Goal: Contribute content

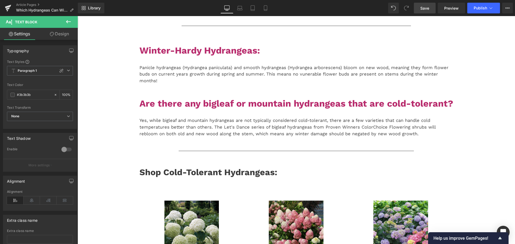
click at [419, 11] on link "Save" at bounding box center [425, 8] width 22 height 11
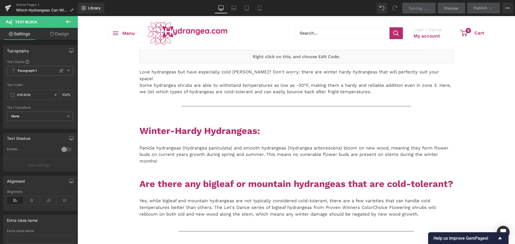
scroll to position [161, 0]
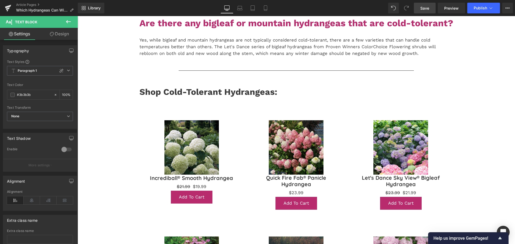
click at [418, 8] on link "Save" at bounding box center [425, 8] width 22 height 11
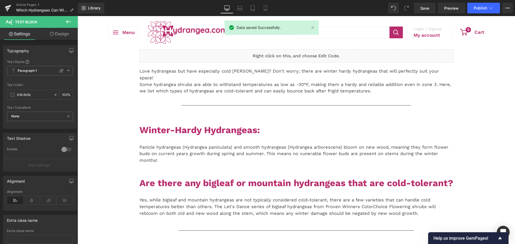
scroll to position [0, 0]
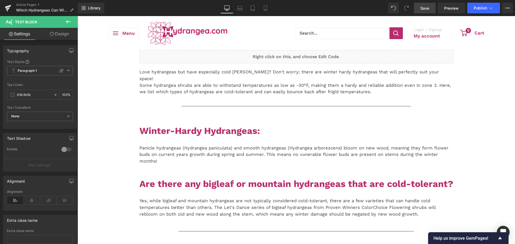
click at [432, 8] on link "Save" at bounding box center [425, 8] width 22 height 11
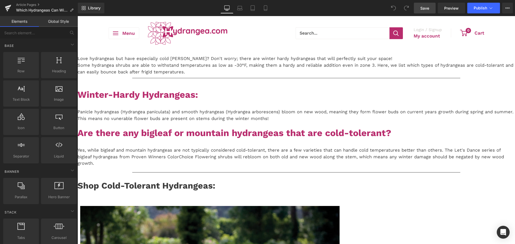
click at [426, 6] on span "Save" at bounding box center [424, 8] width 9 height 6
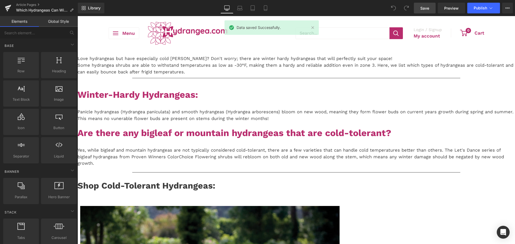
drag, startPoint x: 221, startPoint y: 149, endPoint x: 143, endPoint y: 176, distance: 82.5
click at [221, 122] on p "Panicle hydrangeas (Hydrangea paniculata) and smooth hydrangeas (Hydrangea arbo…" at bounding box center [295, 115] width 437 height 13
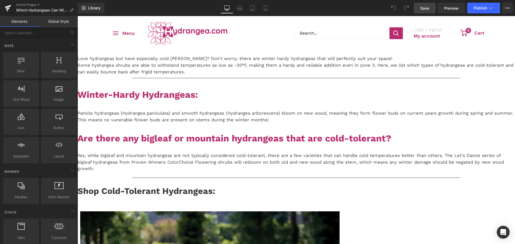
click at [447, 124] on p "Panicle hydrangeas (Hydrangea paniculata) and smooth hydrangeas (Hydrangea arbo…" at bounding box center [295, 116] width 437 height 13
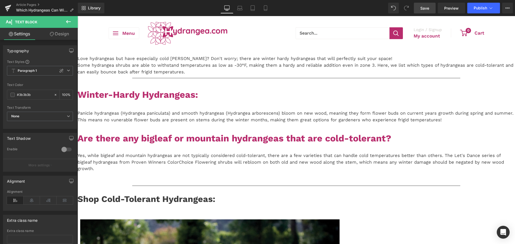
click at [424, 9] on span "Save" at bounding box center [424, 8] width 9 height 6
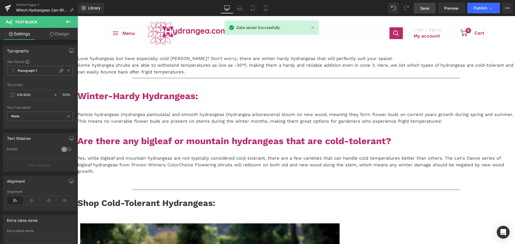
click at [431, 11] on link "Save" at bounding box center [425, 8] width 22 height 11
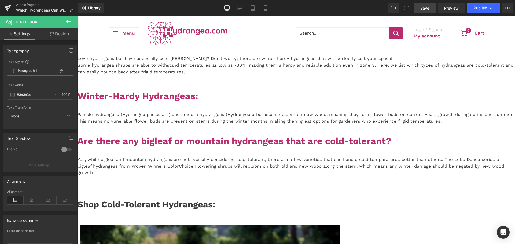
click at [426, 9] on span "Save" at bounding box center [424, 8] width 9 height 6
click at [425, 6] on span "Save" at bounding box center [424, 8] width 9 height 6
click at [424, 10] on span "Save" at bounding box center [424, 8] width 9 height 6
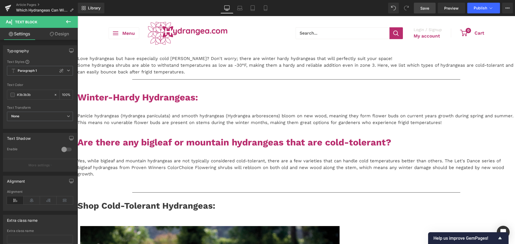
click at [428, 5] on span "Save" at bounding box center [424, 8] width 9 height 6
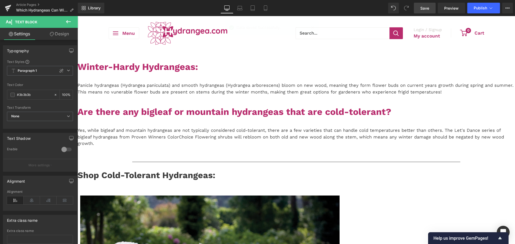
scroll to position [27, 0]
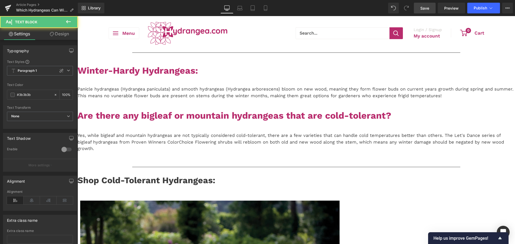
click at [226, 99] on p "Panicle hydrangeas (Hydrangea paniculata) and smooth hydrangeas (Hydrangea arbo…" at bounding box center [295, 92] width 437 height 13
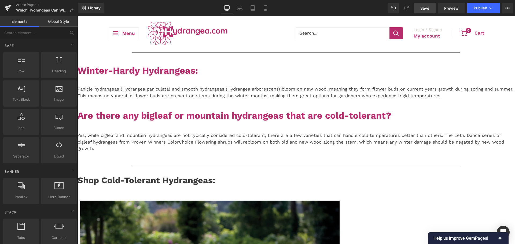
click at [425, 9] on span "Save" at bounding box center [424, 8] width 9 height 6
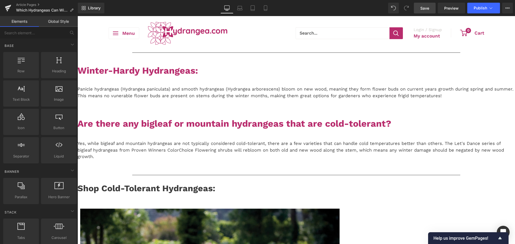
click at [302, 99] on p "Panicle hydrangeas (Hydrangea paniculata) and smooth hydrangeas (Hydrangea arbo…" at bounding box center [295, 92] width 437 height 13
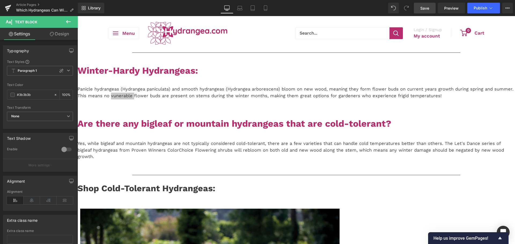
click at [420, 5] on link "Save" at bounding box center [425, 8] width 22 height 11
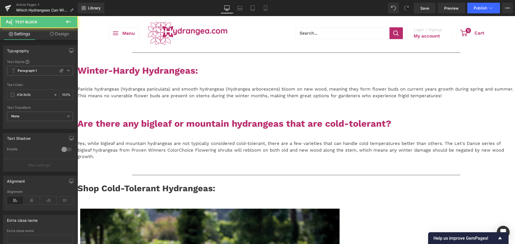
click at [281, 99] on p "Panicle hydrangeas (Hydrangea paniculata) and smooth hydrangeas (Hydrangea arbo…" at bounding box center [295, 92] width 437 height 13
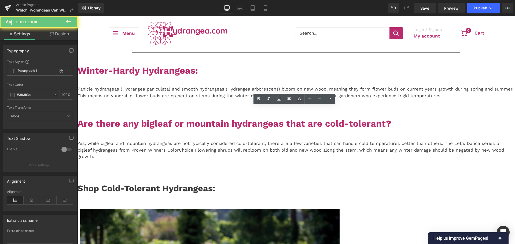
click at [336, 99] on p "Panicle hydrangeas (Hydrangea paniculata) and smooth hydrangeas (Hydrangea arbo…" at bounding box center [295, 92] width 437 height 13
click at [331, 99] on p "Panicle hydrangeas (Hydrangea paniculata) and smooth hydrangeas (Hydrangea arbo…" at bounding box center [295, 92] width 437 height 13
click at [210, 99] on p "Panicle hydrangeas (Hydrangea paniculata) and smooth hydrangeas (Hydrangea arbo…" at bounding box center [295, 92] width 437 height 13
drag, startPoint x: 228, startPoint y: 127, endPoint x: 285, endPoint y: 126, distance: 57.1
click at [260, 99] on p "Panicle hydrangeas (Hydrangea paniculata) and smooth hydrangeas (Hydrangea arbo…" at bounding box center [295, 92] width 437 height 13
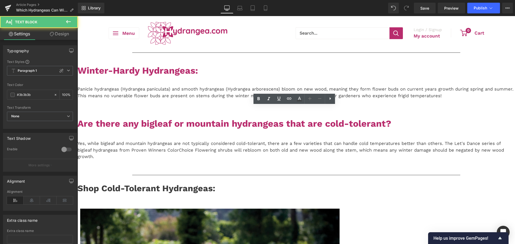
drag, startPoint x: 303, startPoint y: 126, endPoint x: 306, endPoint y: 126, distance: 3.5
click at [306, 99] on p "Panicle hydrangeas (Hydrangea paniculata) and smooth hydrangeas (Hydrangea arbo…" at bounding box center [295, 92] width 437 height 13
click at [308, 99] on p "Panicle hydrangeas (Hydrangea paniculata) and smooth hydrangeas (Hydrangea arbo…" at bounding box center [295, 92] width 437 height 13
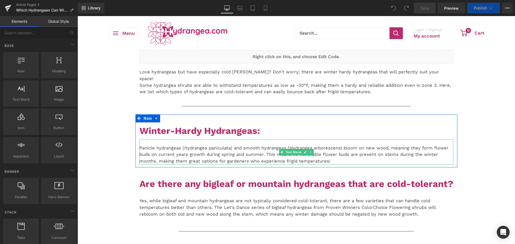
click at [252, 147] on p "Panicle hydrangeas (Hydrangea paniculata) and smooth hydrangeas (Hydrangea arbo…" at bounding box center [296, 155] width 314 height 20
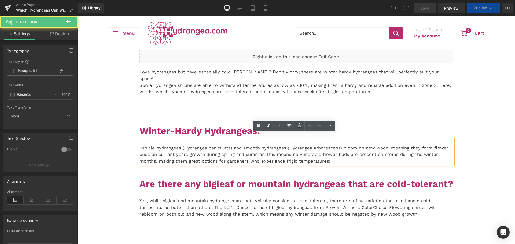
click at [300, 152] on p "Panicle hydrangeas (Hydrangea paniculata) and smooth hydrangeas (Hydrangea arbo…" at bounding box center [296, 155] width 314 height 20
click at [305, 154] on p "Panicle hydrangeas (Hydrangea paniculata) and smooth hydrangeas (Hydrangea arbo…" at bounding box center [296, 155] width 314 height 20
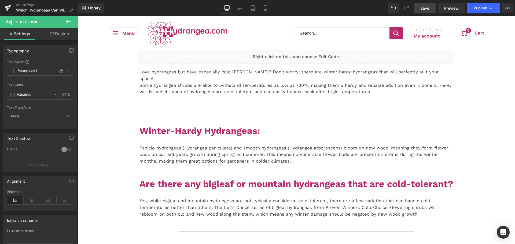
click at [424, 8] on span "Save" at bounding box center [424, 8] width 9 height 6
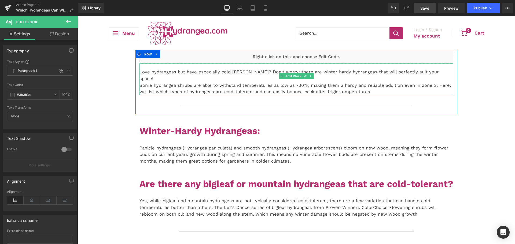
click at [203, 76] on p "Love hydrangeas but have especially cold winters? Don't worry; there are winter…" at bounding box center [296, 82] width 314 height 27
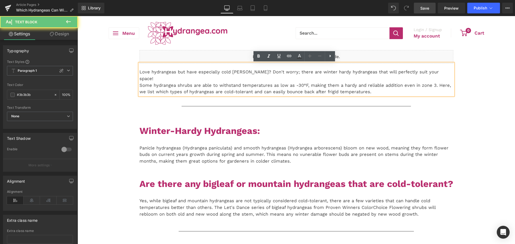
click at [200, 78] on p "Love hydrangeas but have especially cold winters? Don't worry; there are winter…" at bounding box center [296, 82] width 314 height 27
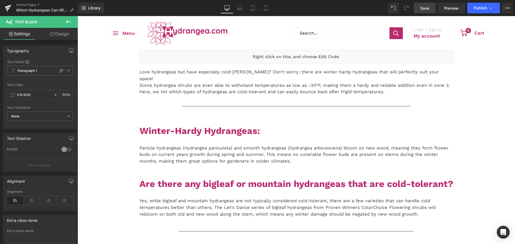
click at [421, 9] on span "Save" at bounding box center [424, 8] width 9 height 6
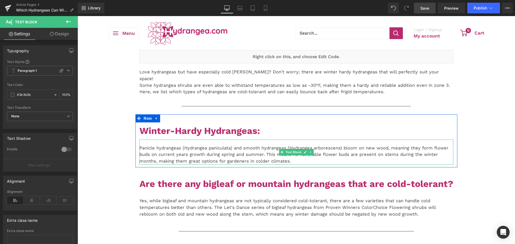
click at [272, 155] on p "Panicle hydrangeas (Hydrangea paniculata) and smooth hydrangeas (Hydrangea arbo…" at bounding box center [296, 155] width 314 height 20
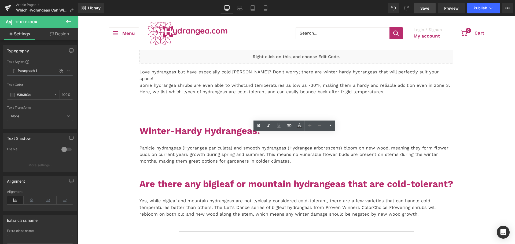
click at [421, 9] on span "Save" at bounding box center [424, 8] width 9 height 6
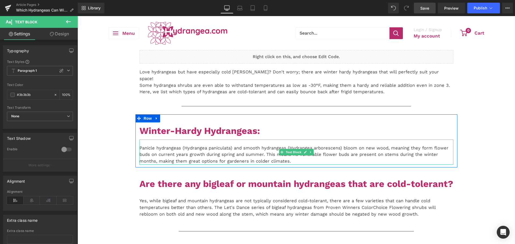
click at [271, 154] on p "Panicle hydrangeas (Hydrangea paniculata) and smooth hydrangeas (Hydrangea arbo…" at bounding box center [296, 155] width 314 height 20
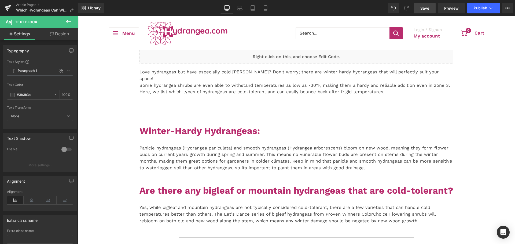
click at [429, 8] on link "Save" at bounding box center [425, 8] width 22 height 11
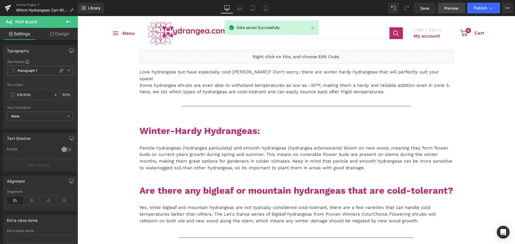
click at [451, 8] on span "Preview" at bounding box center [451, 8] width 14 height 6
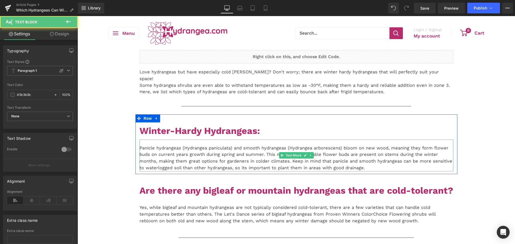
click at [172, 145] on p "Panicle hydrangeas (Hydrangea paniculata) and smooth hydrangeas (Hydrangea arbo…" at bounding box center [296, 158] width 314 height 27
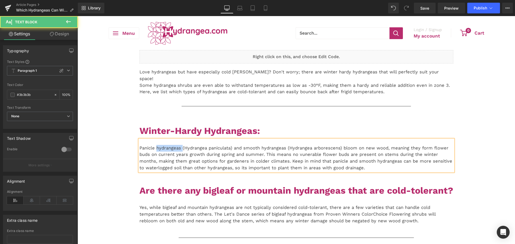
click at [172, 145] on p "Panicle hydrangeas (Hydrangea paniculata) and smooth hydrangeas (Hydrangea arbo…" at bounding box center [296, 158] width 314 height 27
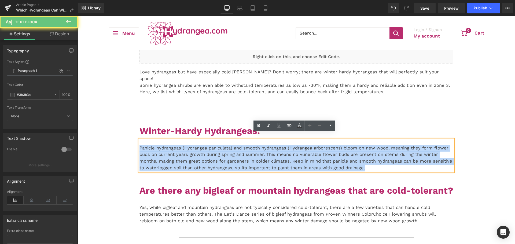
click at [172, 145] on p "Panicle hydrangeas (Hydrangea paniculata) and smooth hydrangeas (Hydrangea arbo…" at bounding box center [296, 158] width 314 height 27
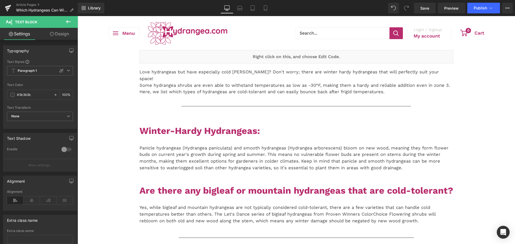
drag, startPoint x: 424, startPoint y: 7, endPoint x: 263, endPoint y: 1, distance: 161.5
click at [424, 7] on span "Save" at bounding box center [424, 8] width 9 height 6
click at [426, 7] on span "Save" at bounding box center [424, 8] width 9 height 6
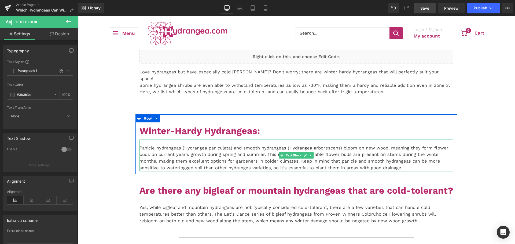
drag, startPoint x: 177, startPoint y: 146, endPoint x: 187, endPoint y: 145, distance: 9.4
click at [177, 146] on p "Panicle hydrangeas (Hydrangea paniculata) and smooth hydrangeas (Hydrangea arbo…" at bounding box center [296, 158] width 314 height 27
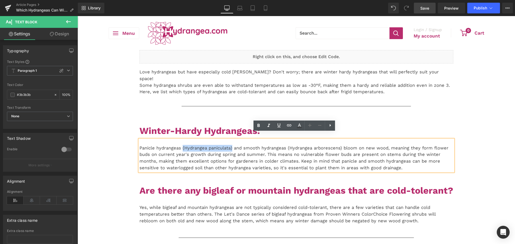
drag, startPoint x: 230, startPoint y: 142, endPoint x: 180, endPoint y: 137, distance: 49.8
click at [180, 140] on div "Panicle hydrangeas (Hydrangea paniculata) and smooth hydrangeas (Hydrangea arbo…" at bounding box center [296, 156] width 314 height 32
click at [272, 129] on link at bounding box center [269, 126] width 10 height 10
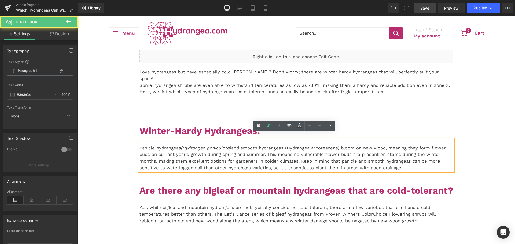
click at [222, 158] on p "Panicle hydrangeas (Hydrangea paniculata) and smooth hydrangeas (Hydrangea arbo…" at bounding box center [296, 158] width 314 height 27
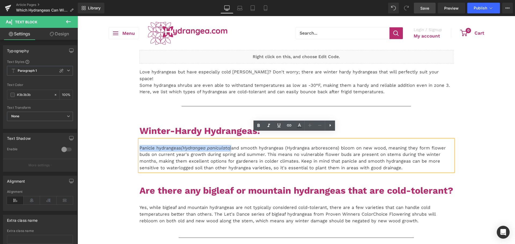
drag, startPoint x: 231, startPoint y: 142, endPoint x: 139, endPoint y: 143, distance: 92.5
click at [139, 145] on p "Panicle hydrangeas (Hydrangea paniculata) and smooth hydrangeas (Hydrangea arbo…" at bounding box center [296, 158] width 314 height 27
click at [290, 124] on icon at bounding box center [289, 125] width 6 height 6
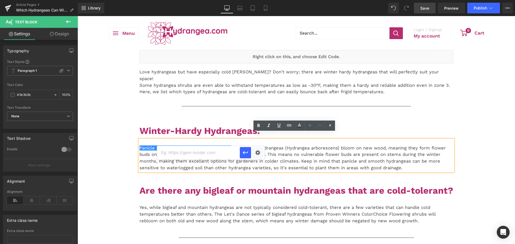
paste input "https://hydrangea.com/collections/panicle-hydrangea"
type input "https://hydrangea.com/collections/panicle-hydrangea"
click at [246, 153] on icon "button" at bounding box center [245, 152] width 5 height 3
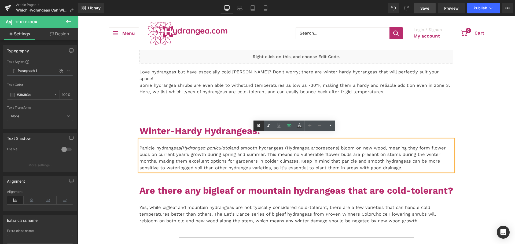
click at [258, 126] on icon at bounding box center [258, 125] width 2 height 3
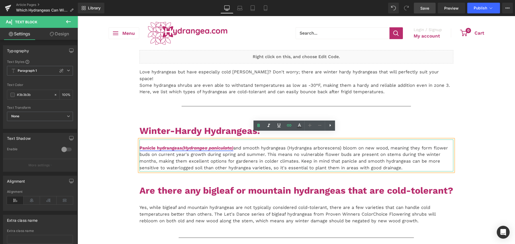
drag, startPoint x: 206, startPoint y: 141, endPoint x: 209, endPoint y: 144, distance: 4.9
click at [206, 146] on icon "(Hydrangea paniculata)" at bounding box center [207, 148] width 51 height 5
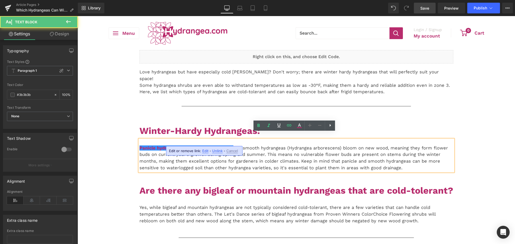
click at [218, 151] on span "Unlink" at bounding box center [217, 151] width 10 height 5
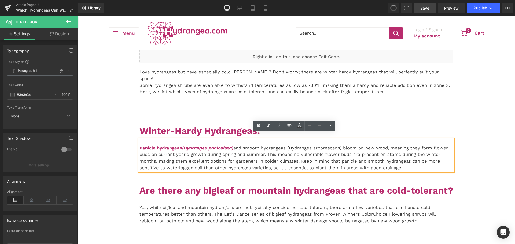
click at [212, 155] on p "Panicle hydrangeas (Hydrangea paniculata) and smooth hydrangeas (Hydrangea arbo…" at bounding box center [296, 158] width 314 height 27
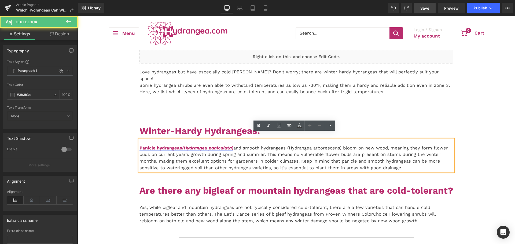
click at [215, 146] on icon "(Hydrangea paniculata)" at bounding box center [207, 148] width 51 height 5
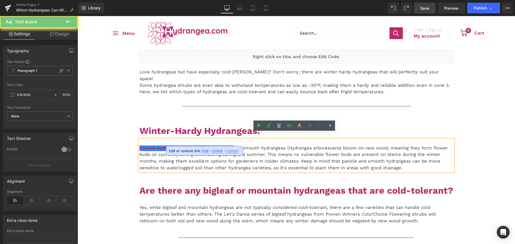
click at [215, 146] on icon "(Hydrangea paniculata)" at bounding box center [207, 148] width 51 height 5
click at [241, 145] on p "Panicle hydrangeas (Hydrangea paniculata) and smooth hydrangeas (Hydrangea arbo…" at bounding box center [296, 158] width 314 height 27
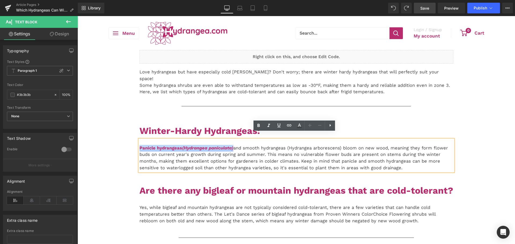
drag, startPoint x: 233, startPoint y: 142, endPoint x: 138, endPoint y: 141, distance: 95.4
click at [139, 145] on p "Panicle hydrangeas (Hydrangea paniculata) and smooth hydrangeas (Hydrangea arbo…" at bounding box center [296, 158] width 314 height 27
click at [291, 128] on icon at bounding box center [289, 125] width 6 height 6
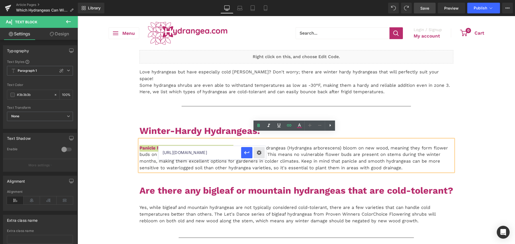
click at [259, 0] on div "Text Color Highlight Color #333333 Edit or remove link: Edit - Unlink - Cancel …" at bounding box center [257, 0] width 515 height 0
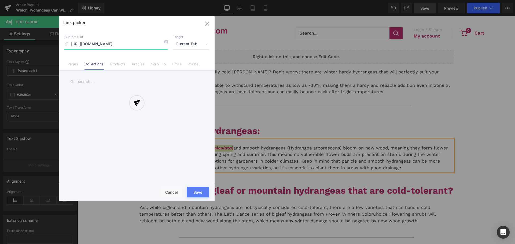
scroll to position [0, 2]
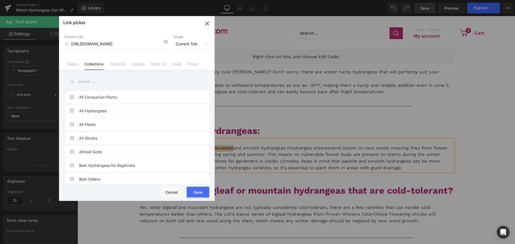
click at [190, 44] on span "Current Tab" at bounding box center [191, 44] width 36 height 10
click at [183, 65] on li "New Tab" at bounding box center [191, 63] width 42 height 9
click at [194, 189] on button "Save" at bounding box center [198, 192] width 23 height 11
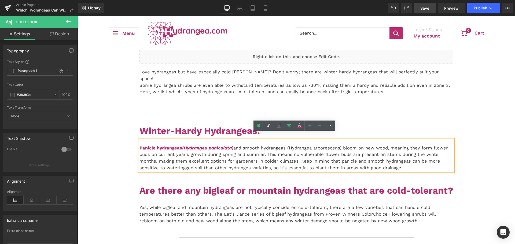
click at [259, 155] on p "Panicle hydrangeas (Hydrangea paniculata) and smooth hydrangeas (Hydrangea arbo…" at bounding box center [296, 158] width 314 height 27
click at [288, 145] on p "Panicle hydrangeas (Hydrangea paniculata) and smooth hydrangeas (Hydrangea arbo…" at bounding box center [296, 158] width 314 height 27
drag, startPoint x: 288, startPoint y: 141, endPoint x: 341, endPoint y: 140, distance: 53.1
click at [341, 145] on p "Panicle hydrangeas (Hydrangea paniculata) and smooth hydrangeas (Hydrangea arbo…" at bounding box center [296, 158] width 314 height 27
drag, startPoint x: 271, startPoint y: 127, endPoint x: 218, endPoint y: 128, distance: 52.8
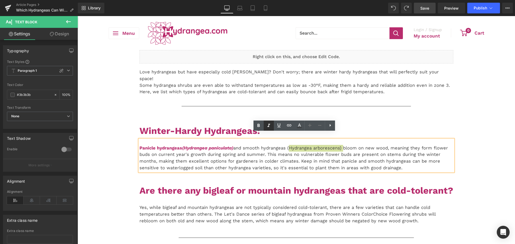
click at [271, 127] on icon at bounding box center [268, 126] width 6 height 6
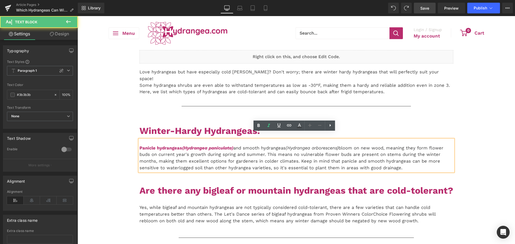
click at [300, 146] on p "Panicle hydrangeas (Hydrangea paniculata) and smooth hydrangeas (Hydrangea arbo…" at bounding box center [296, 158] width 314 height 27
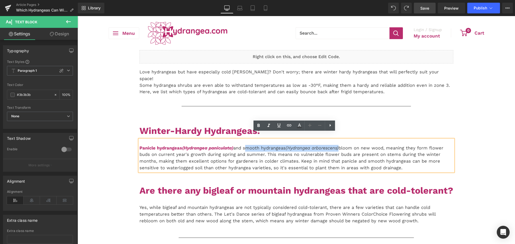
drag, startPoint x: 245, startPoint y: 143, endPoint x: 341, endPoint y: 141, distance: 96.5
click at [341, 145] on p "Panicle hydrangeas (Hydrangea paniculata) and smooth hydrangeas (Hydrangea arbo…" at bounding box center [296, 158] width 314 height 27
click at [287, 127] on icon at bounding box center [289, 125] width 6 height 6
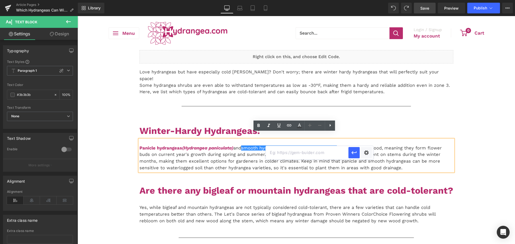
paste input "https://hydrangea.com/collections/smooth-hydrangea"
type input "https://hydrangea.com/collections/smooth-hydrangea"
click at [353, 153] on icon "button" at bounding box center [354, 153] width 6 height 6
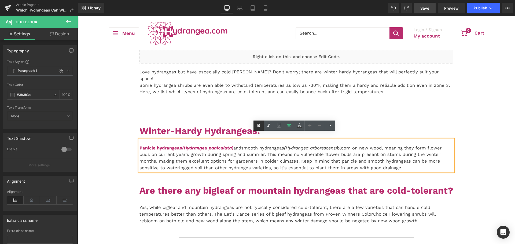
click at [258, 124] on icon at bounding box center [258, 125] width 2 height 3
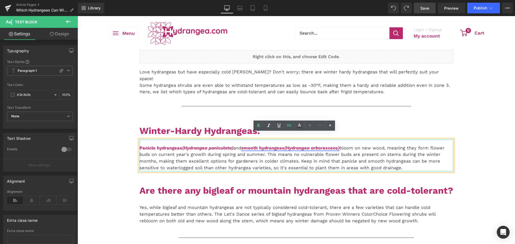
click at [337, 146] on icon "(Hydrangea arborescens)" at bounding box center [311, 148] width 55 height 5
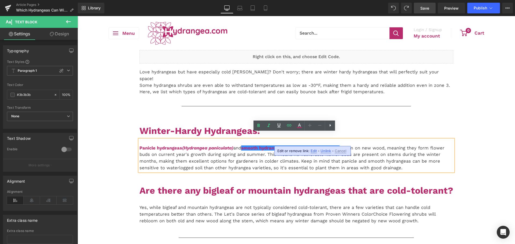
click at [315, 150] on span "Edit" at bounding box center [313, 151] width 6 height 5
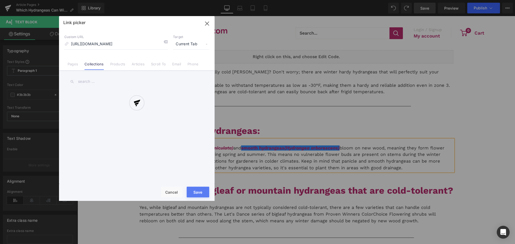
click at [366, 0] on div "Text Color Highlight Color #333333 Edit or remove link: Edit - Unlink - Cancel …" at bounding box center [257, 0] width 515 height 0
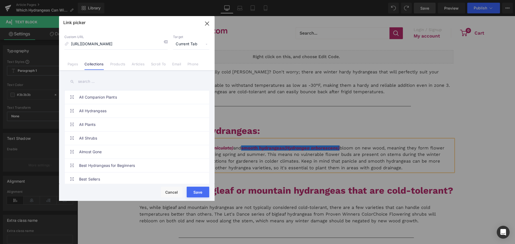
click at [193, 43] on span "Current Tab" at bounding box center [191, 44] width 36 height 10
click at [188, 65] on li "New Tab" at bounding box center [191, 63] width 42 height 9
click at [203, 195] on button "Save" at bounding box center [198, 192] width 23 height 11
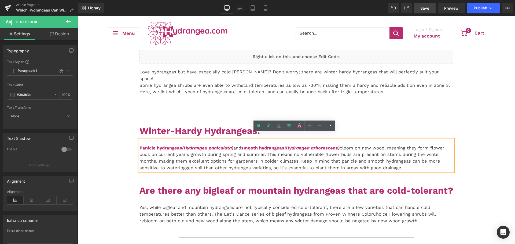
click at [253, 161] on p "Panicle hydrangeas (Hydrangea paniculata) and smooth hydrangeas (Hydrangea arbo…" at bounding box center [296, 158] width 314 height 27
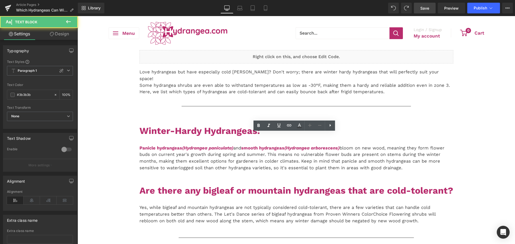
click at [424, 11] on link "Save" at bounding box center [425, 8] width 22 height 11
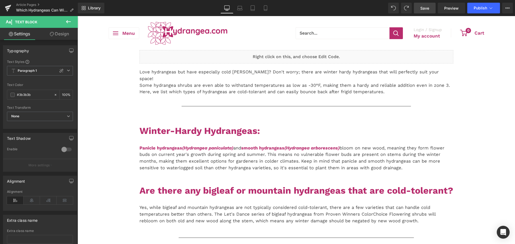
click at [427, 9] on span "Save" at bounding box center [424, 8] width 9 height 6
click at [417, 10] on link "Save" at bounding box center [425, 8] width 22 height 11
click at [429, 9] on span "Save" at bounding box center [424, 8] width 9 height 6
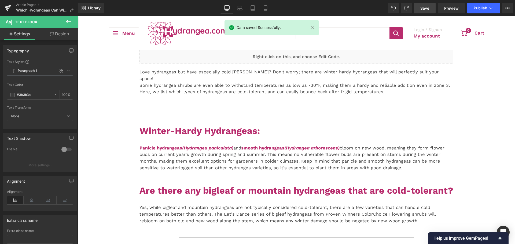
click at [417, 7] on link "Save" at bounding box center [425, 8] width 22 height 11
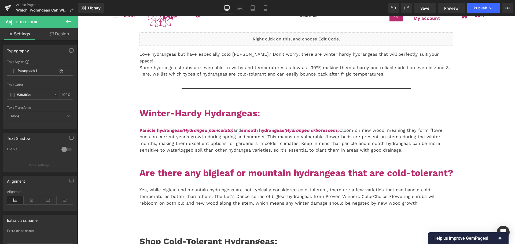
scroll to position [27, 0]
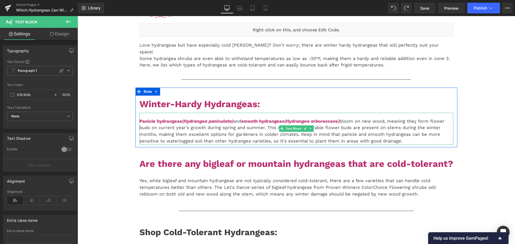
click at [251, 130] on p "Panicle hydrangeas (Hydrangea paniculata) and smooth hydrangeas (Hydrangea arbo…" at bounding box center [296, 131] width 314 height 27
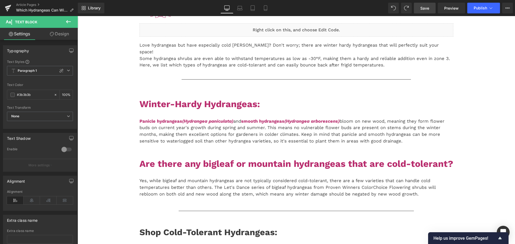
click at [430, 8] on link "Save" at bounding box center [425, 8] width 22 height 11
click at [449, 10] on span "Preview" at bounding box center [451, 8] width 14 height 6
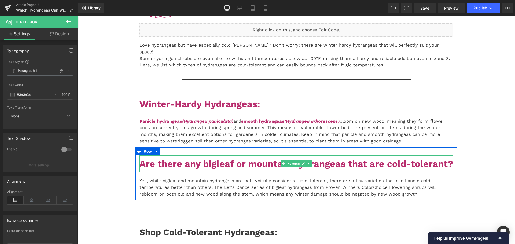
scroll to position [80, 0]
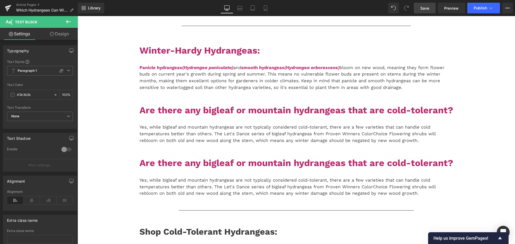
click at [418, 11] on link "Save" at bounding box center [425, 8] width 22 height 11
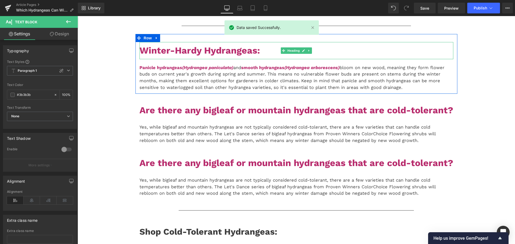
click at [181, 45] on strong "Winter-Hardy Hydrangeas:" at bounding box center [199, 50] width 120 height 11
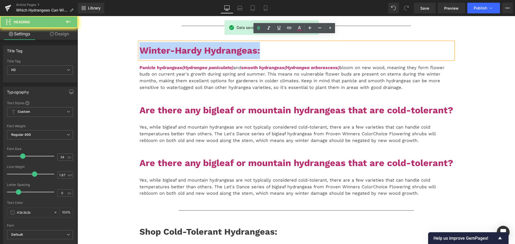
click at [181, 45] on strong "Winter-Hardy Hydrangeas:" at bounding box center [199, 50] width 120 height 11
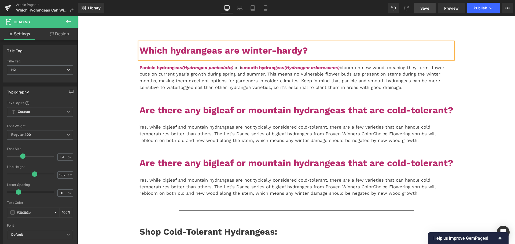
drag, startPoint x: 426, startPoint y: 6, endPoint x: 234, endPoint y: 67, distance: 201.5
click at [426, 6] on span "Save" at bounding box center [424, 8] width 9 height 6
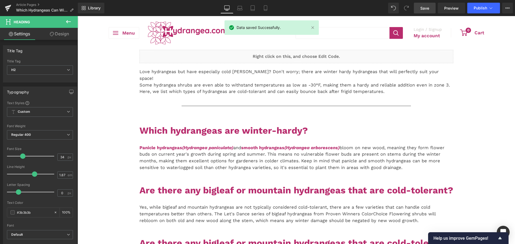
scroll to position [0, 0]
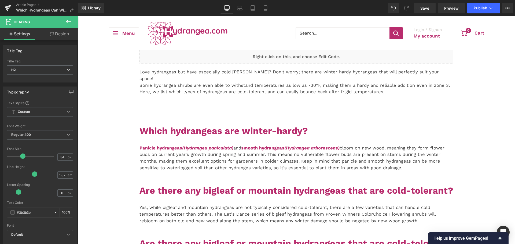
drag, startPoint x: 428, startPoint y: 5, endPoint x: 336, endPoint y: 1, distance: 92.3
click at [428, 5] on span "Save" at bounding box center [424, 8] width 9 height 6
click at [429, 10] on span "Save" at bounding box center [424, 8] width 9 height 6
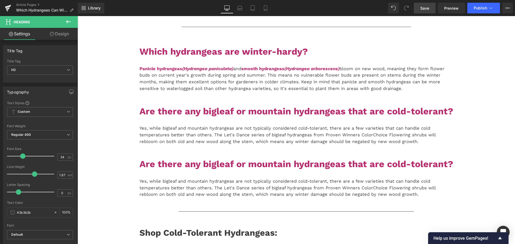
scroll to position [54, 0]
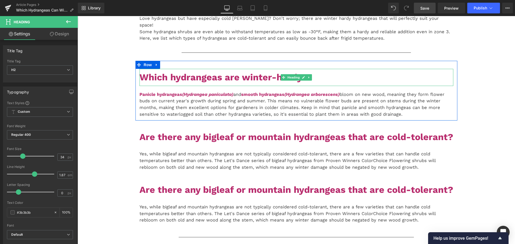
click at [172, 72] on strong "Which hydrangeas are winter-hardy?" at bounding box center [223, 77] width 168 height 11
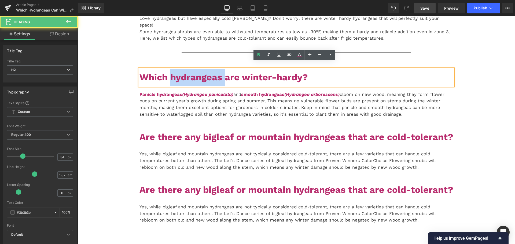
click at [172, 72] on strong "Which hydrangeas are winter-hardy?" at bounding box center [223, 77] width 168 height 11
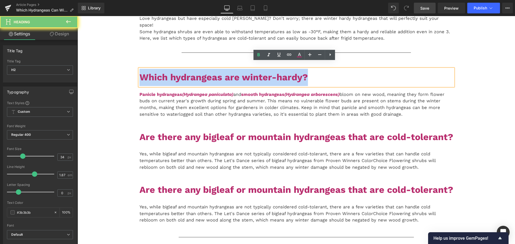
click at [172, 72] on strong "Which hydrangeas are winter-hardy?" at bounding box center [223, 77] width 168 height 11
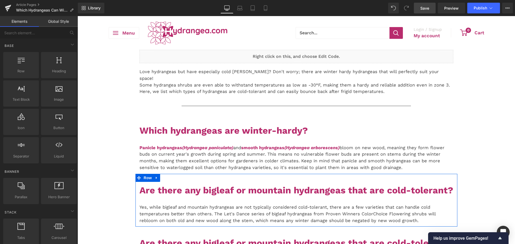
scroll to position [0, 0]
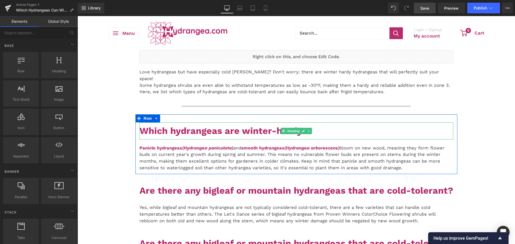
click at [162, 127] on strong "Which hydrangeas are winter-hardy?" at bounding box center [223, 130] width 168 height 11
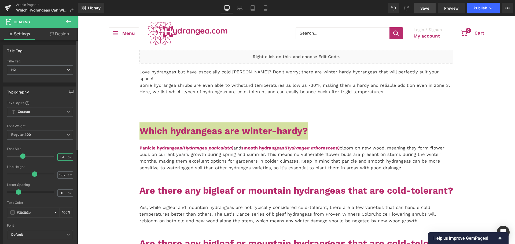
click at [59, 159] on input "34" at bounding box center [62, 157] width 9 height 7
type input "30"
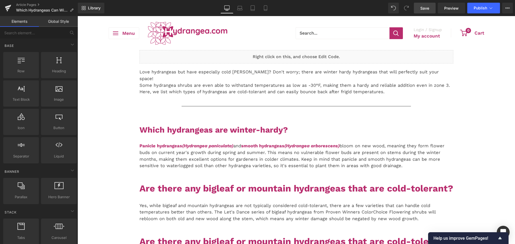
click at [153, 125] on strong "Which hydrangeas are winter-hardy?" at bounding box center [213, 129] width 148 height 9
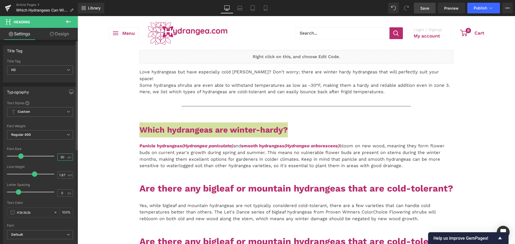
click at [58, 158] on input "30" at bounding box center [62, 157] width 9 height 7
type input "32"
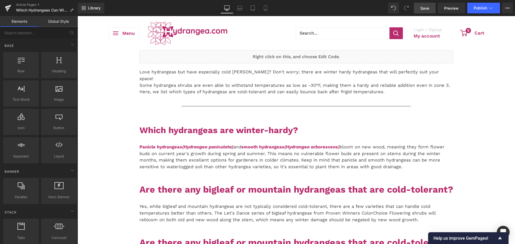
click at [145, 184] on strong "Are there any bigleaf or mountain hydrangeas that are cold-tolerant?" at bounding box center [296, 189] width 314 height 11
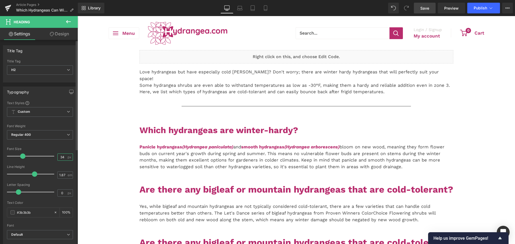
click at [60, 155] on input "34" at bounding box center [62, 157] width 9 height 7
type input "32"
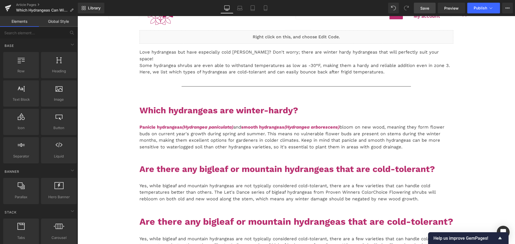
scroll to position [54, 0]
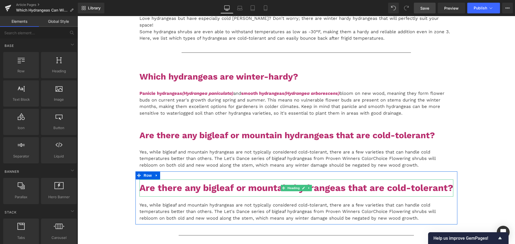
click at [219, 183] on strong "Are there any bigleaf or mountain hydrangeas that are cold-tolerant?" at bounding box center [296, 188] width 314 height 11
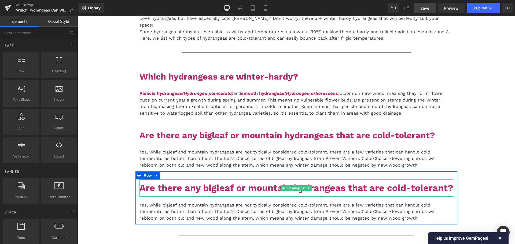
click at [142, 183] on strong "Are there any bigleaf or mountain hydrangeas that are cold-tolerant?" at bounding box center [296, 188] width 314 height 11
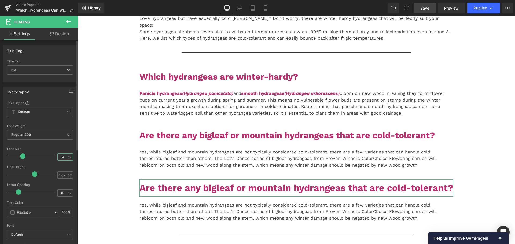
click at [59, 157] on input "34" at bounding box center [62, 157] width 9 height 7
type input "32"
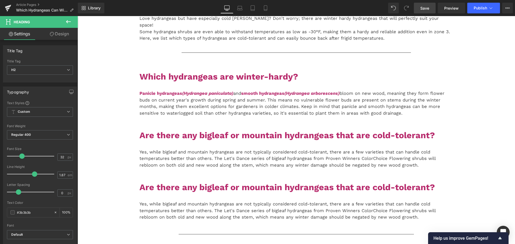
click at [425, 9] on span "Save" at bounding box center [424, 8] width 9 height 6
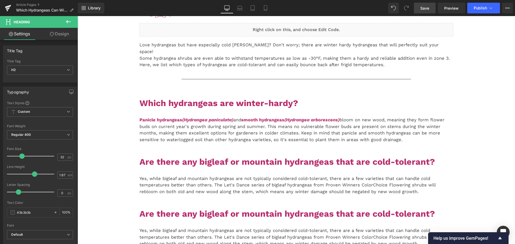
scroll to position [0, 0]
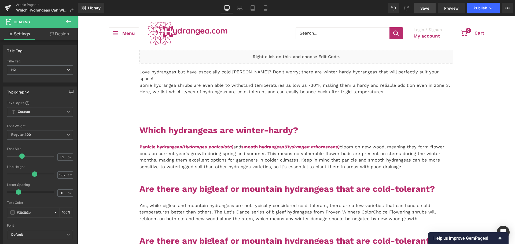
click at [420, 10] on link "Save" at bounding box center [425, 8] width 22 height 11
click at [419, 9] on link "Save" at bounding box center [425, 8] width 22 height 11
drag, startPoint x: 420, startPoint y: 9, endPoint x: 320, endPoint y: 5, distance: 99.8
click at [420, 9] on link "Save" at bounding box center [425, 8] width 22 height 11
click at [426, 7] on span "Save" at bounding box center [424, 8] width 9 height 6
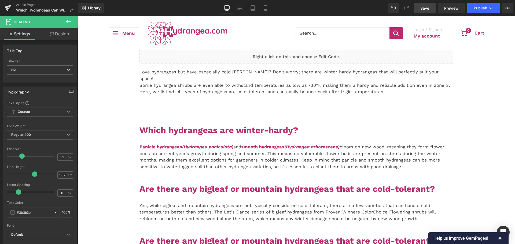
click at [420, 8] on link "Save" at bounding box center [425, 8] width 22 height 11
drag, startPoint x: 429, startPoint y: 7, endPoint x: 305, endPoint y: 8, distance: 123.3
click at [429, 7] on span "Save" at bounding box center [424, 8] width 9 height 6
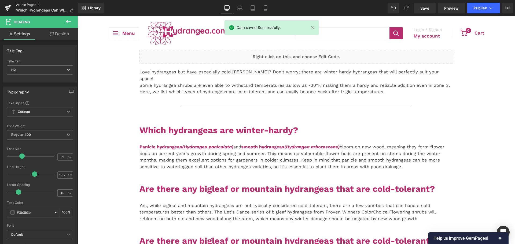
click at [31, 5] on link "Article Pages" at bounding box center [47, 5] width 62 height 4
